Goal: Information Seeking & Learning: Learn about a topic

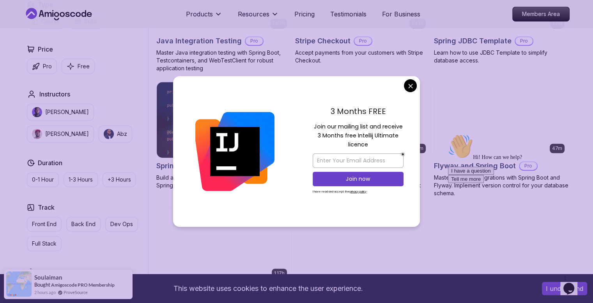
scroll to position [588, 0]
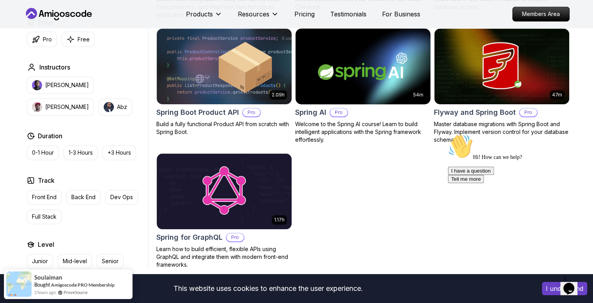
click at [412, 81] on body "This website uses cookies to enhance the user experience. I understand Products…" at bounding box center [296, 48] width 593 height 1273
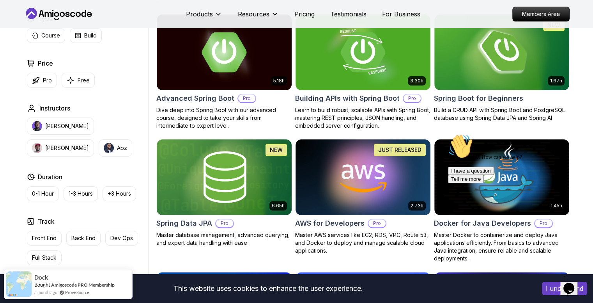
scroll to position [219, 0]
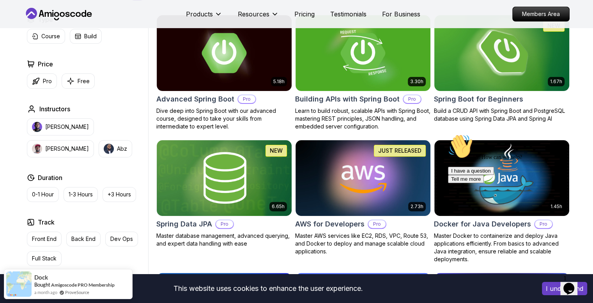
click at [476, 49] on img at bounding box center [502, 52] width 142 height 79
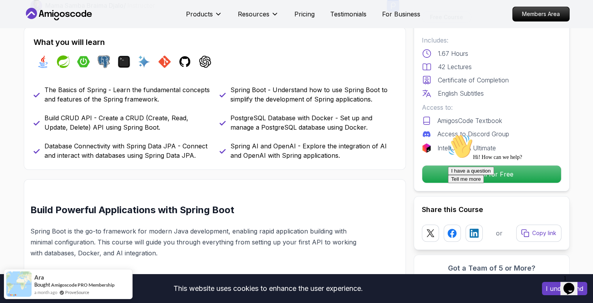
scroll to position [316, 0]
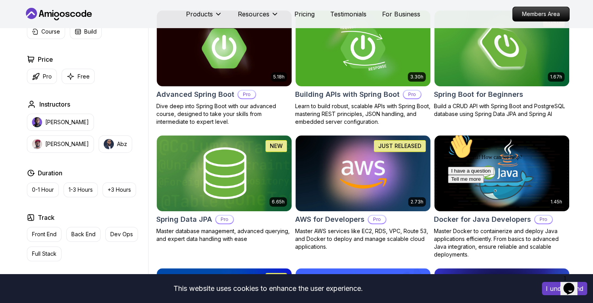
scroll to position [219, 0]
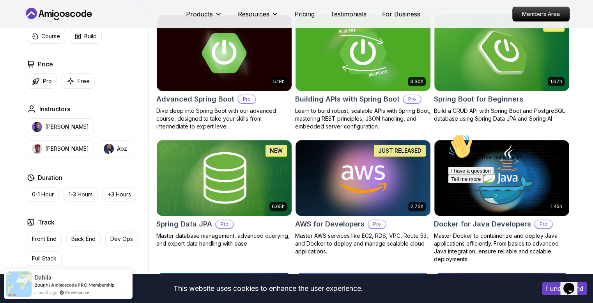
click at [361, 79] on img at bounding box center [363, 52] width 142 height 79
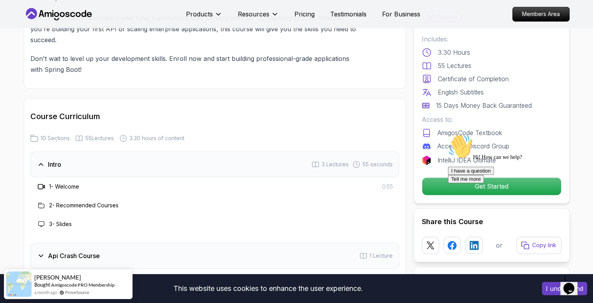
scroll to position [1156, 0]
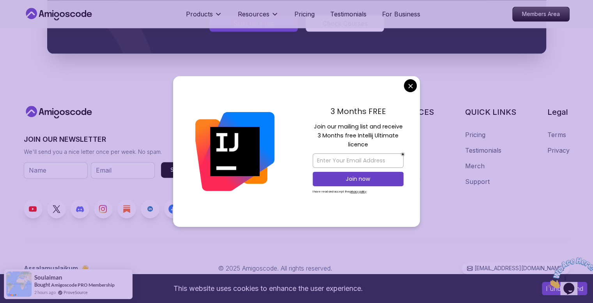
scroll to position [970, 0]
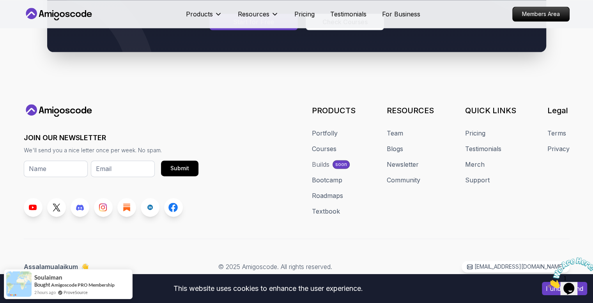
click at [324, 145] on link "Courses" at bounding box center [324, 148] width 25 height 9
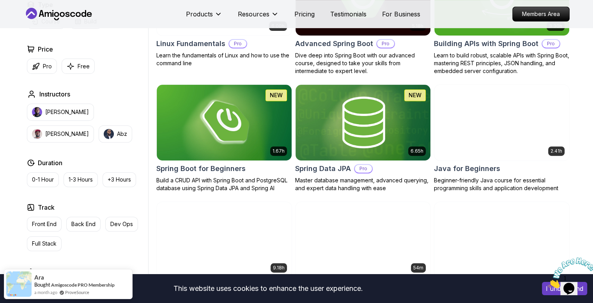
scroll to position [286, 0]
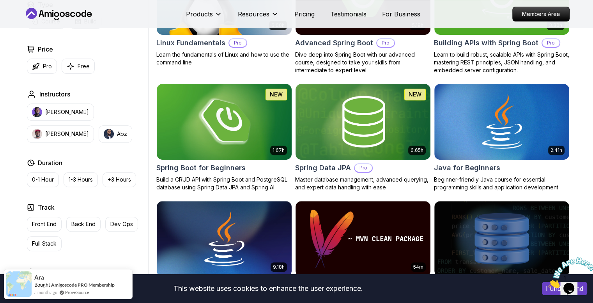
click at [267, 178] on p "Build a CRUD API with Spring Boot and PostgreSQL database using Spring Data JPA…" at bounding box center [224, 183] width 136 height 16
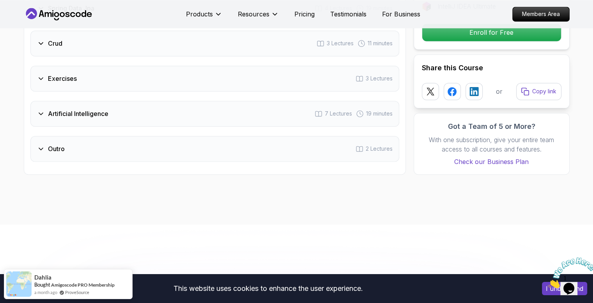
scroll to position [1206, 0]
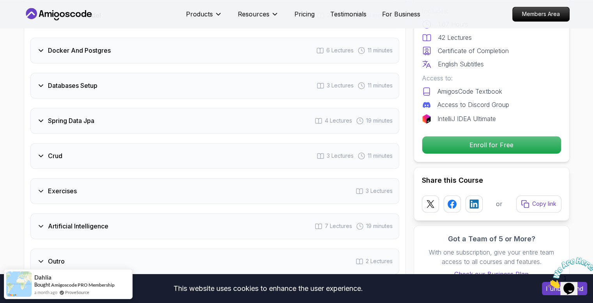
click at [218, 178] on div "Exercises 3 Lectures" at bounding box center [214, 191] width 369 height 26
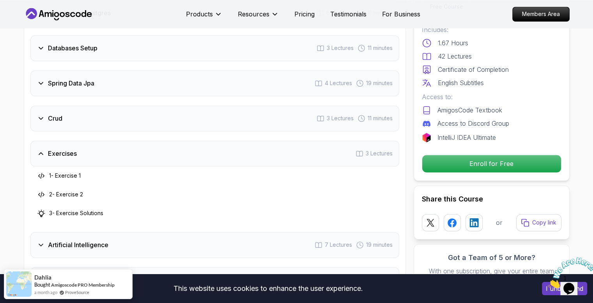
scroll to position [1168, 0]
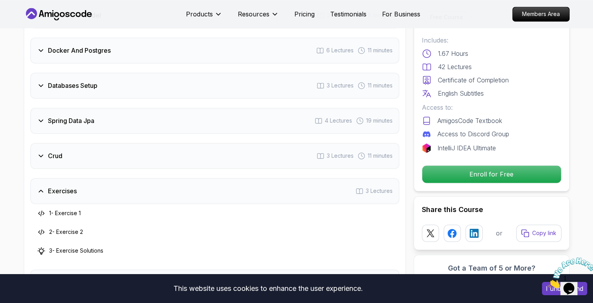
click at [217, 161] on div "Intro 2 Lectures Intro To Spring And Spring Boot 4 Lectures 8 minutes Environme…" at bounding box center [214, 96] width 369 height 468
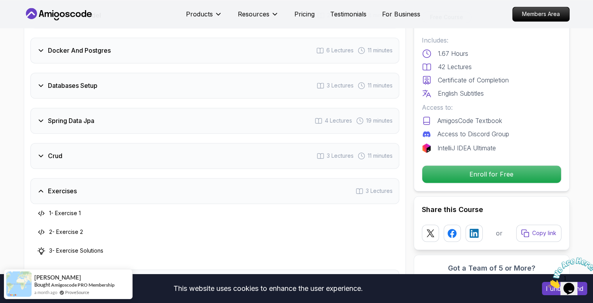
click at [213, 145] on div "Crud 3 Lectures 11 minutes" at bounding box center [214, 156] width 369 height 26
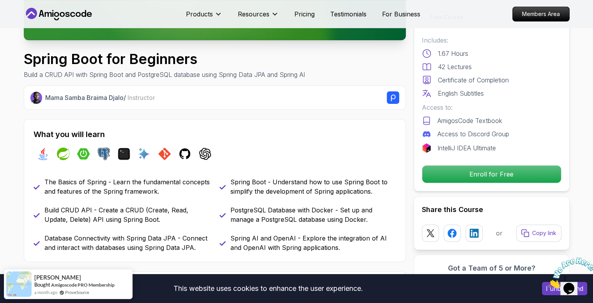
scroll to position [221, 0]
